Goal: Task Accomplishment & Management: Manage account settings

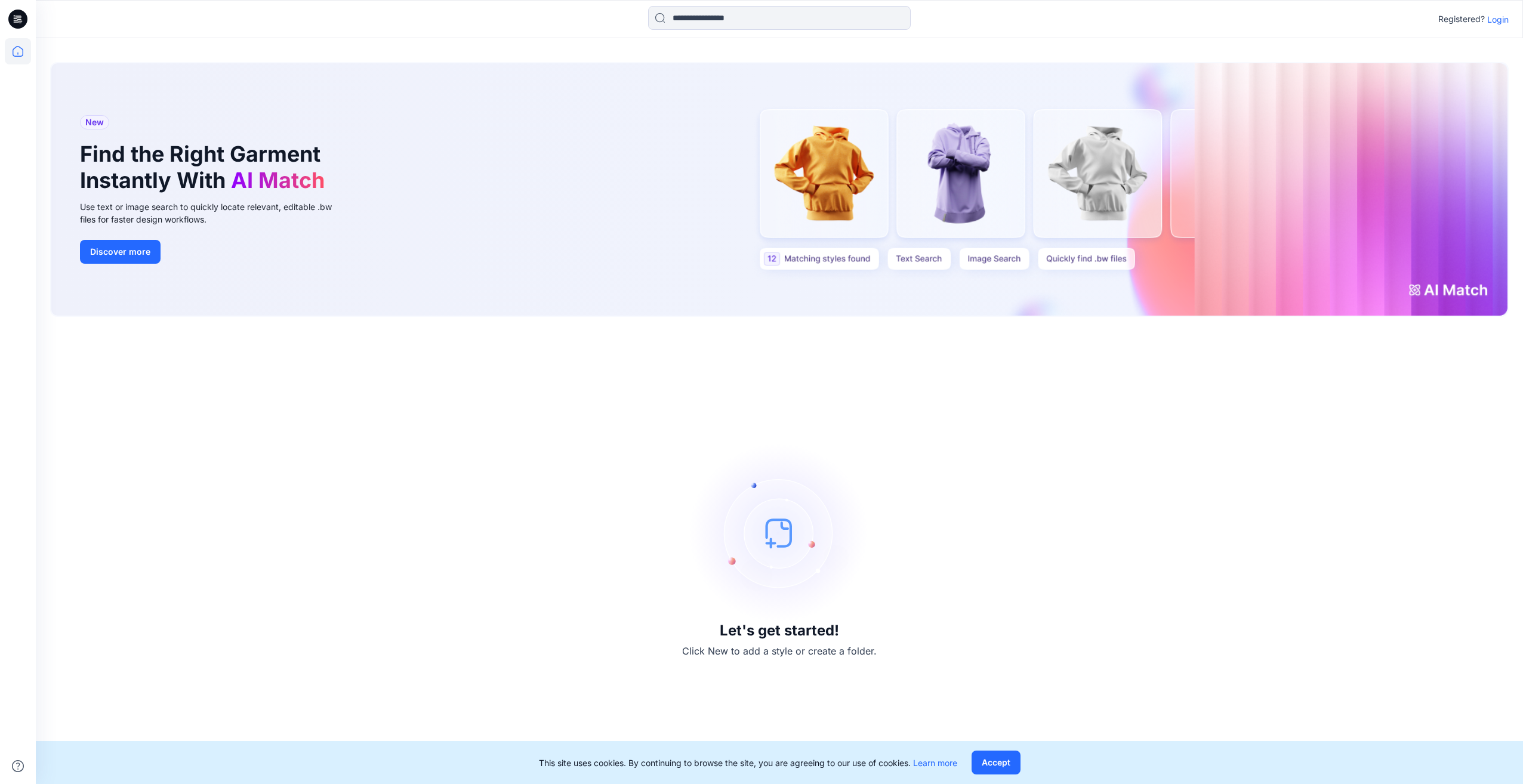
click at [1499, 19] on p "Login" at bounding box center [1497, 19] width 22 height 13
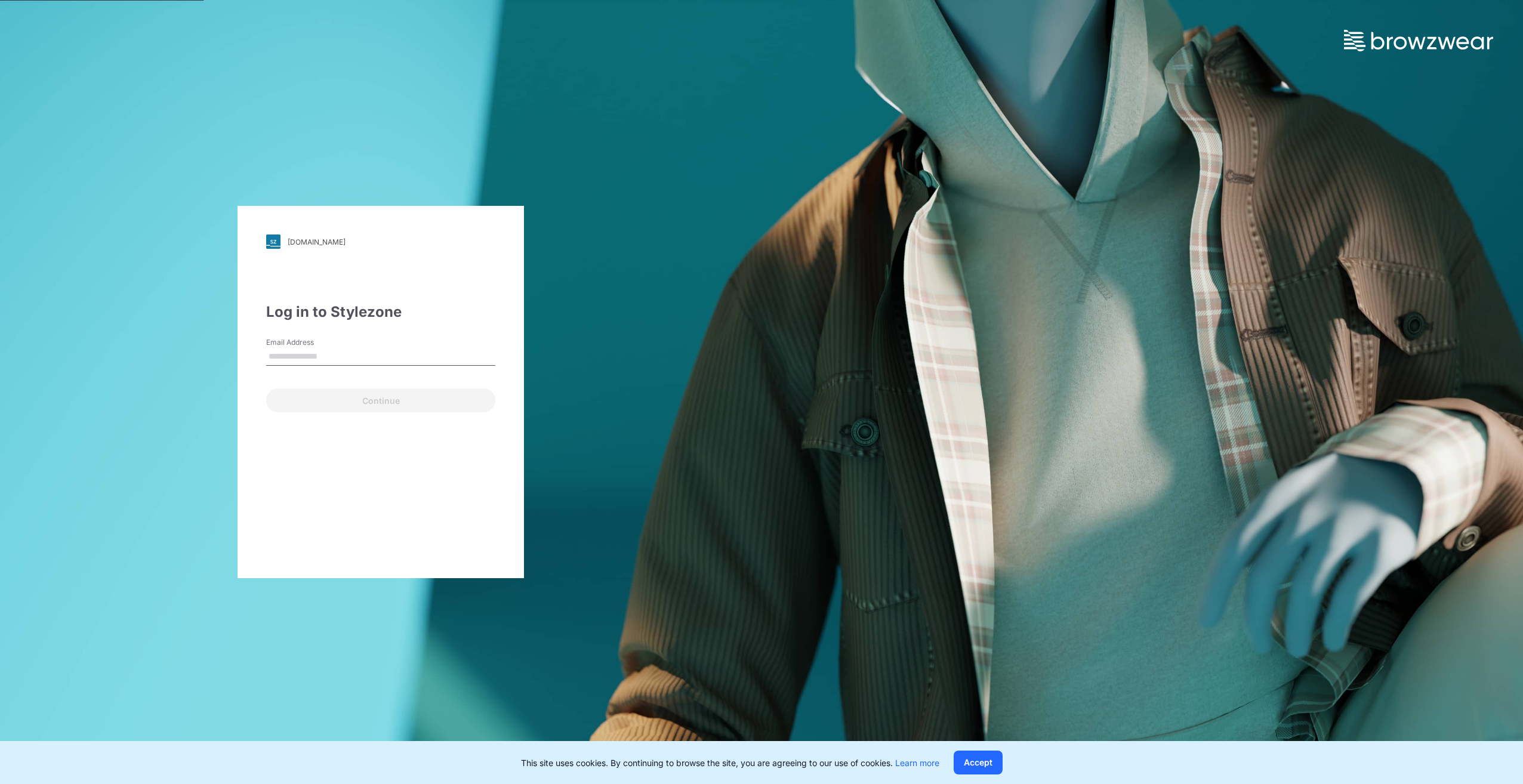
click at [310, 350] on input "Email Address" at bounding box center [380, 357] width 229 height 18
type input "**********"
click at [421, 404] on button "Continue" at bounding box center [380, 400] width 229 height 24
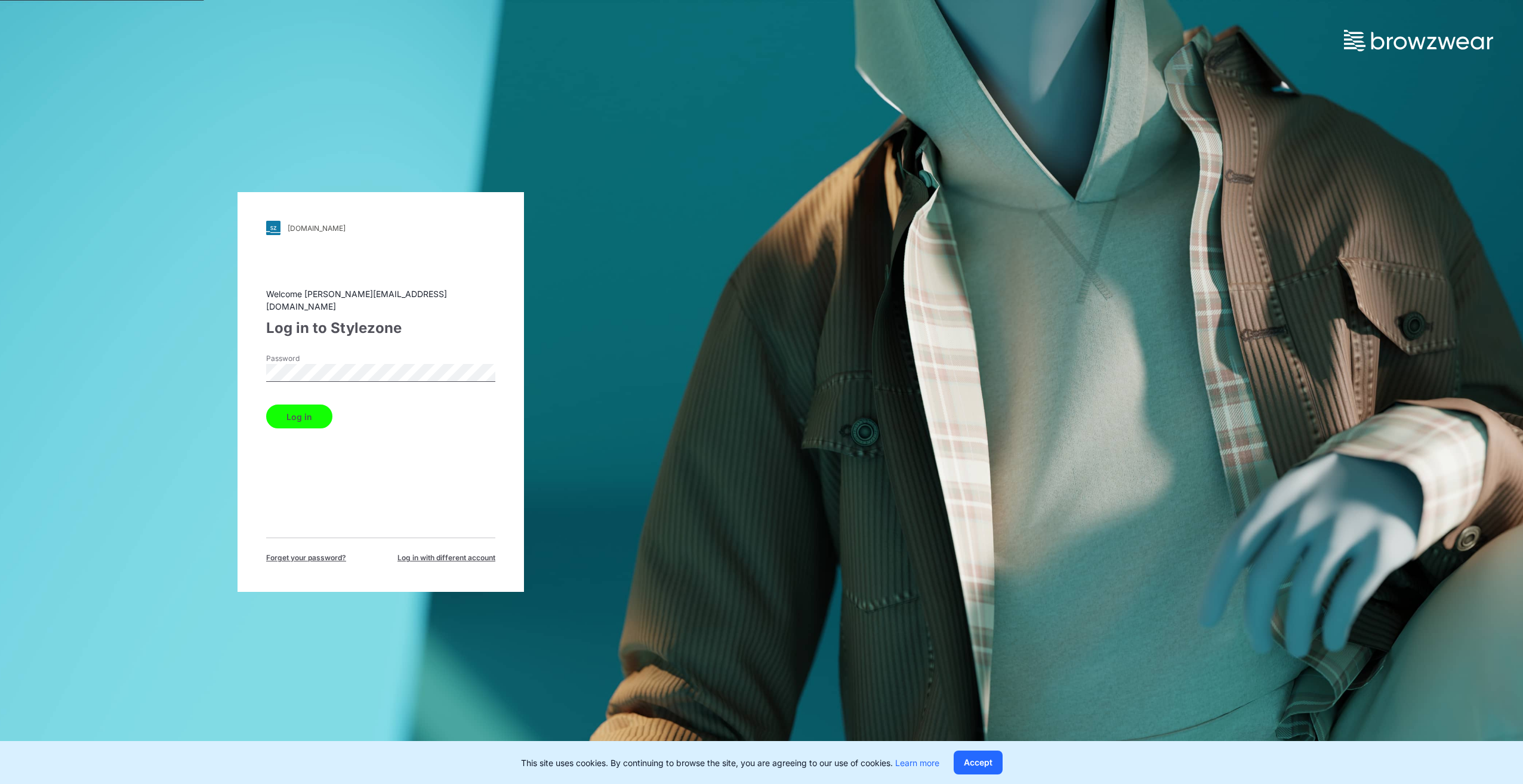
click at [315, 411] on button "Log in" at bounding box center [298, 416] width 66 height 24
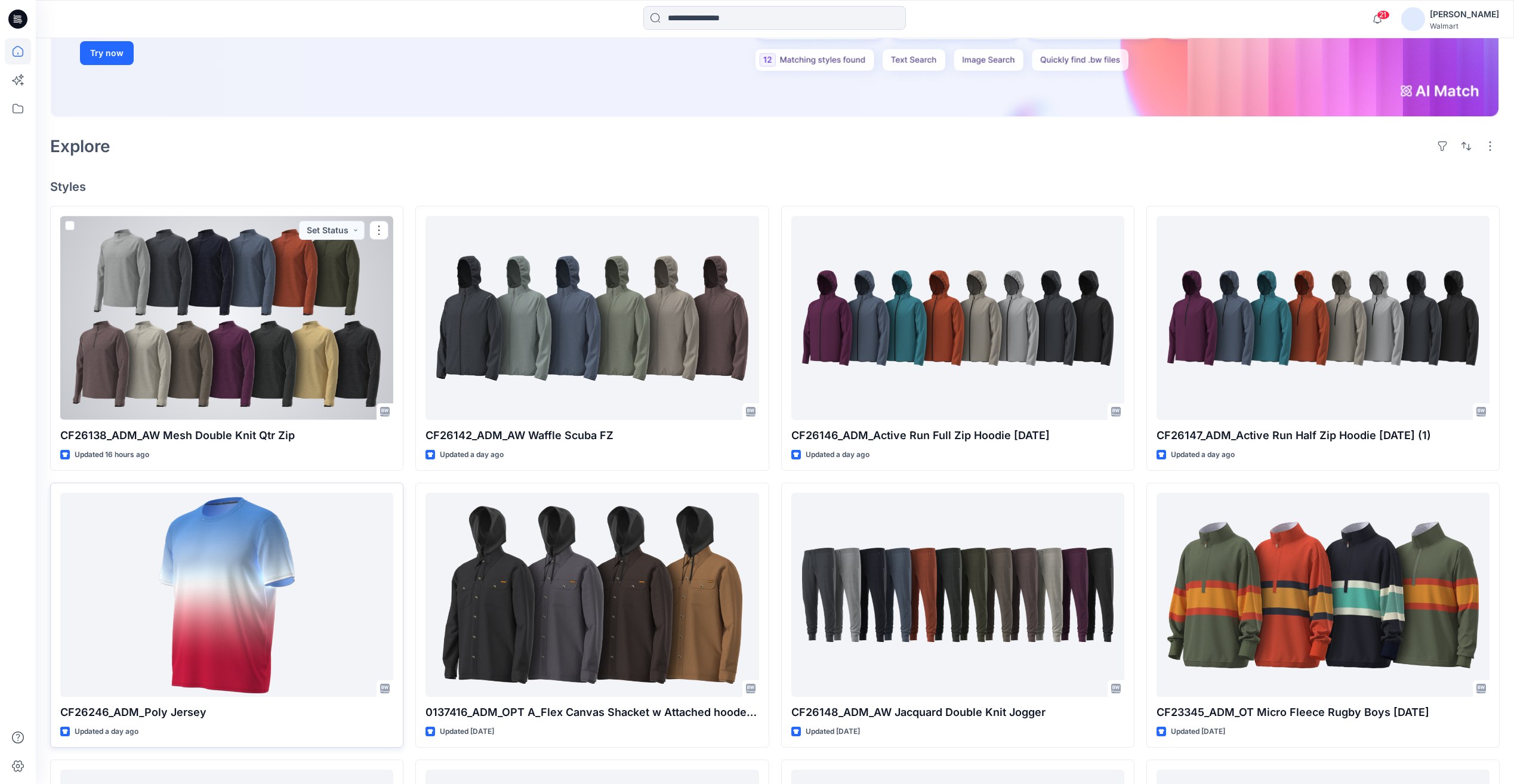
scroll to position [536, 0]
